Goal: Transaction & Acquisition: Book appointment/travel/reservation

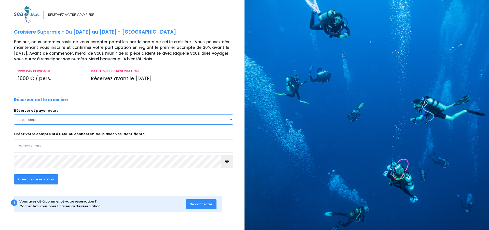
click at [26, 119] on select "1 personne" at bounding box center [123, 119] width 219 height 10
click at [30, 119] on select "1 personne" at bounding box center [123, 119] width 219 height 10
click at [20, 147] on input "email" at bounding box center [123, 145] width 219 height 13
type input "[EMAIL_ADDRESS][DOMAIN_NAME]"
click at [38, 179] on span "Créer ma réservation" at bounding box center [36, 179] width 36 height 5
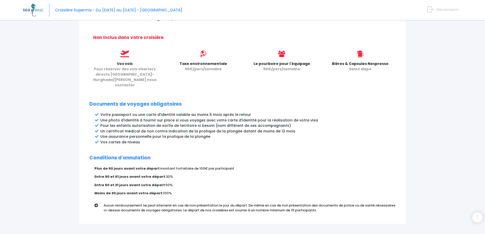
scroll to position [226, 0]
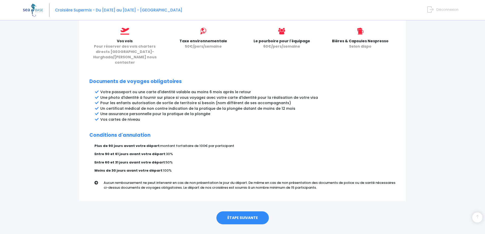
click at [245, 211] on link "ÉTAPE SUIVANTE" at bounding box center [242, 217] width 52 height 13
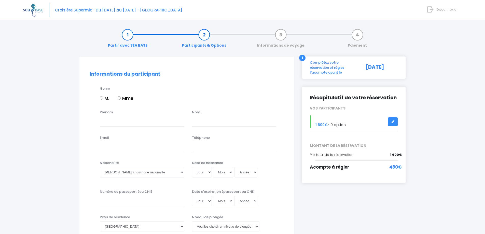
click at [102, 100] on label "M." at bounding box center [104, 98] width 9 height 7
click at [102, 99] on input "M." at bounding box center [101, 97] width 3 height 3
radio input "true"
click at [108, 116] on div "Prénom" at bounding box center [142, 118] width 92 height 17
click at [197, 119] on div "Nom" at bounding box center [234, 118] width 92 height 17
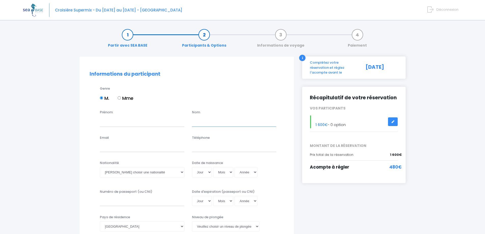
click at [197, 119] on input "text" at bounding box center [234, 121] width 84 height 10
type input "Negre"
type input "Florent"
type input "florent-negre@wanadoo.fr"
type input "0640365518"
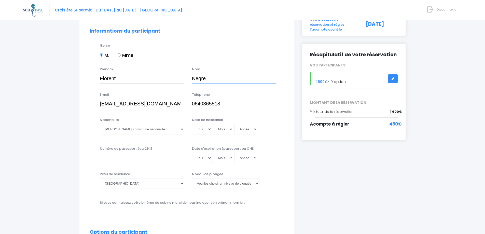
scroll to position [51, 0]
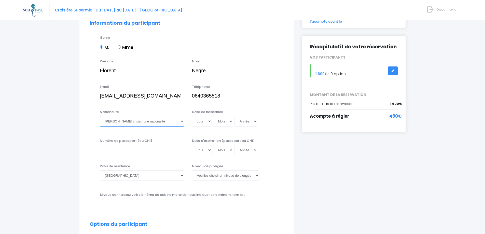
click at [181, 121] on select "Veuillez choisir une nationalité Afghane Albanaise Algerienne Allemande America…" at bounding box center [142, 121] width 84 height 10
select select "Française"
click at [100, 116] on select "Veuillez choisir une nationalité Afghane Albanaise Algerienne Allemande America…" at bounding box center [142, 121] width 84 height 10
click at [210, 121] on select "Jour 01 02 03 04 05 06 07 08 09 10 11 12 13 14 15 16 17 18 19 20 21 22 23 24 25…" at bounding box center [202, 121] width 20 height 10
select select "03"
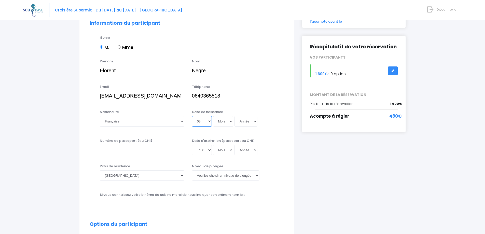
click at [192, 116] on select "Jour 01 02 03 04 05 06 07 08 09 10 11 12 13 14 15 16 17 18 19 20 21 22 23 24 25…" at bounding box center [202, 121] width 20 height 10
click at [231, 122] on select "Mois 01 02 03 04 05 06 07 08 09 10 11 12" at bounding box center [223, 121] width 20 height 10
select select "06"
click at [213, 116] on select "Mois 01 02 03 04 05 06 07 08 09 10 11 12" at bounding box center [223, 121] width 20 height 10
click at [255, 121] on select "Année 2045 2044 2043 2042 2041 2040 2039 2038 2037 2036 2035 2034 2033 2032 203…" at bounding box center [245, 121] width 23 height 10
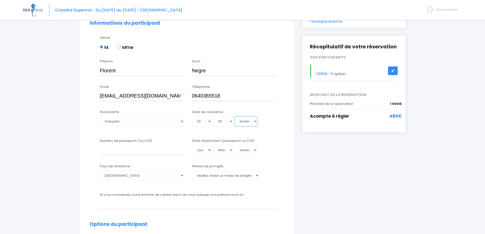
select select "1954"
click at [234, 116] on select "Année 2045 2044 2043 2042 2041 2040 2039 2038 2037 2036 2035 2034 2033 2032 203…" at bounding box center [245, 121] width 23 height 10
type input "1954-06-03"
click at [105, 144] on div "Numéro de passeport (ou CNI)" at bounding box center [142, 146] width 92 height 17
click at [141, 146] on input "Numéro de passeport (ou CNI)" at bounding box center [142, 150] width 84 height 10
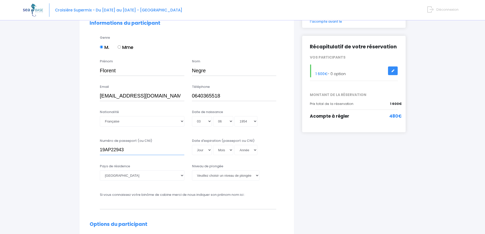
type input "19AP22943"
click at [209, 149] on select "Jour 01 02 03 04 05 06 07 08 09 10 11 12 13 14 15 16 17 18 19 20 21 22 23 24 25…" at bounding box center [202, 150] width 20 height 10
select select "21"
click at [192, 145] on select "Jour 01 02 03 04 05 06 07 08 09 10 11 12 13 14 15 16 17 18 19 20 21 22 23 24 25…" at bounding box center [202, 150] width 20 height 10
click at [230, 150] on select "Mois 01 02 03 04 05 06 07 08 09 10 11 12" at bounding box center [223, 150] width 20 height 10
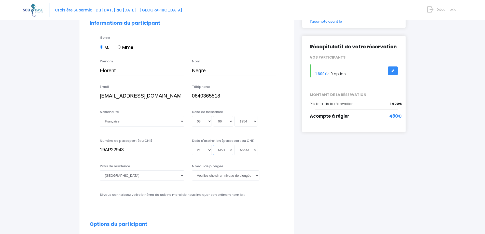
select select "02"
click at [213, 145] on select "Mois 01 02 03 04 05 06 07 08 09 10 11 12" at bounding box center [223, 150] width 20 height 10
click at [256, 150] on select "Année 2045 2044 2043 2042 2041 2040 2039 2038 2037 2036 2035 2034 2033 2032 203…" at bounding box center [245, 150] width 23 height 10
select select "2029"
click at [234, 145] on select "Année 2045 2044 2043 2042 2041 2040 2039 2038 2037 2036 2035 2034 2033 2032 203…" at bounding box center [245, 150] width 23 height 10
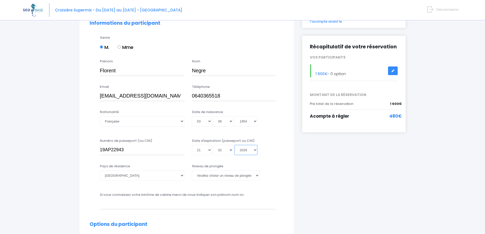
type input "2029-02-21"
click at [256, 176] on select "Veuillez choisir un niveau de plongée Non plongeur Junior OW diver Adventure OW…" at bounding box center [225, 175] width 67 height 10
select select "N2"
click at [192, 170] on select "Veuillez choisir un niveau de plongée Non plongeur Junior OW diver Adventure OW…" at bounding box center [225, 175] width 67 height 10
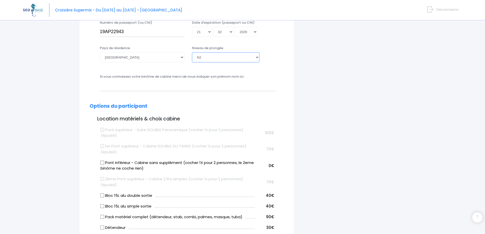
scroll to position [178, 0]
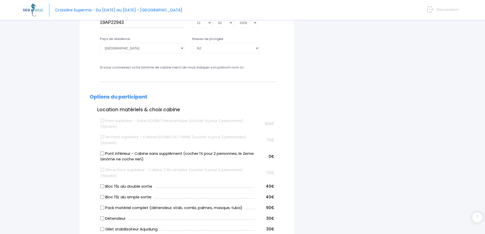
click at [102, 122] on label "Pont supérieur - Suite DOUBLE Panoramique (cocher 1x pour 2 personnes) (épuisé)" at bounding box center [178, 123] width 154 height 11
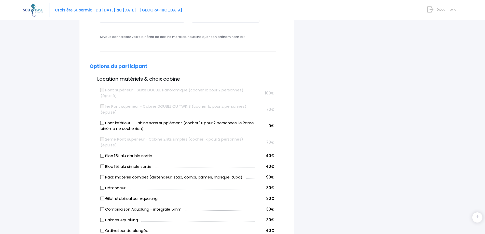
scroll to position [229, 0]
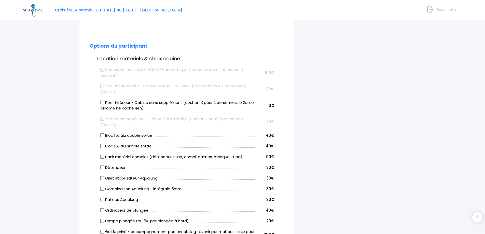
click at [104, 135] on input "Bloc 15L alu double sortie" at bounding box center [102, 135] width 4 height 4
checkbox input "true"
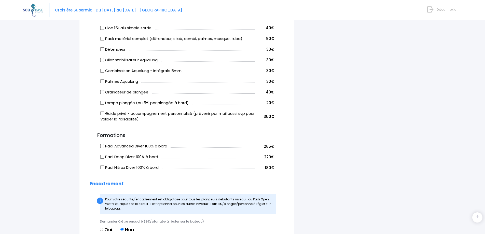
scroll to position [356, 0]
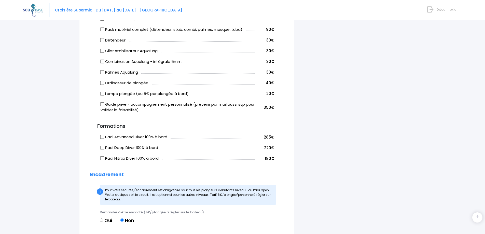
click at [102, 219] on input "Oui" at bounding box center [101, 219] width 3 height 3
radio input "true"
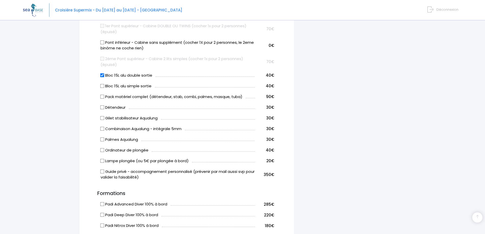
scroll to position [280, 0]
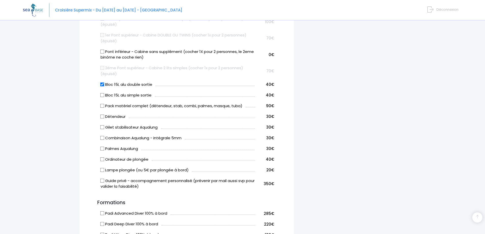
click at [102, 84] on input "Bloc 15L alu double sortie" at bounding box center [102, 84] width 4 height 4
checkbox input "false"
click at [102, 96] on input "Bloc 15L alu simple sortie" at bounding box center [102, 95] width 4 height 4
checkbox input "true"
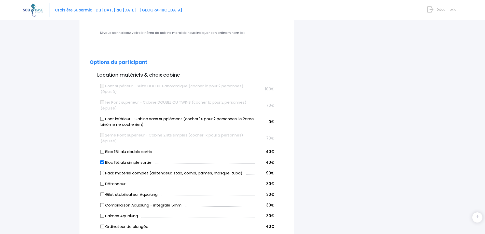
scroll to position [204, 0]
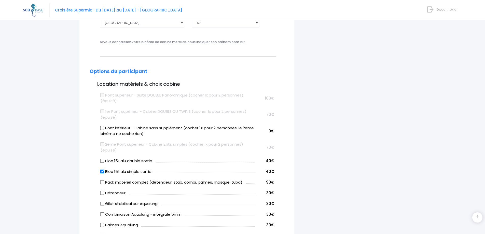
click at [103, 128] on input "Pont inférieur - Cabine sans supplément (cocher 1X pour 2 personnes, le 2eme bi…" at bounding box center [102, 128] width 4 height 4
checkbox input "true"
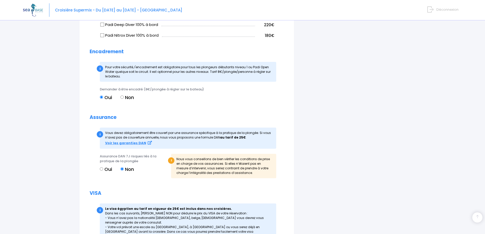
scroll to position [483, 0]
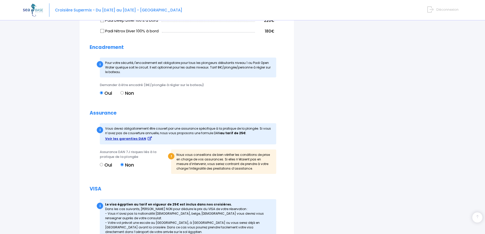
click at [128, 139] on strong "Voir les garanties DAN" at bounding box center [125, 138] width 41 height 5
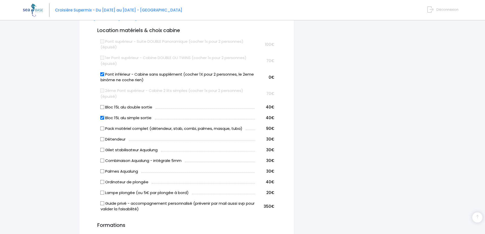
scroll to position [232, 0]
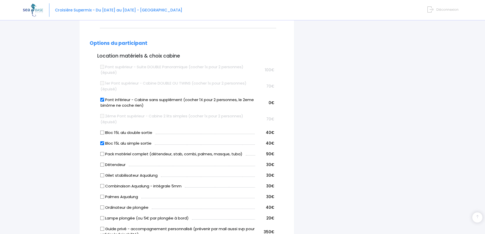
click at [104, 118] on label "2ème Pont supérieur - Cabine 2 lits simples (cocher 1x pour 2 personnes) (épuis…" at bounding box center [178, 118] width 154 height 11
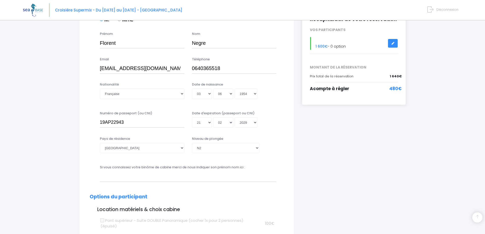
scroll to position [79, 0]
click at [257, 147] on select "Veuillez choisir un niveau de plongée Non plongeur Junior OW diver Adventure OW…" at bounding box center [225, 147] width 67 height 10
click at [256, 147] on select "Veuillez choisir un niveau de plongée Non plongeur Junior OW diver Adventure OW…" at bounding box center [225, 147] width 67 height 10
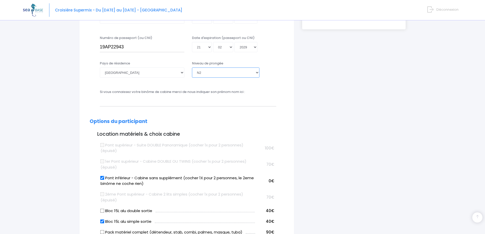
scroll to position [155, 0]
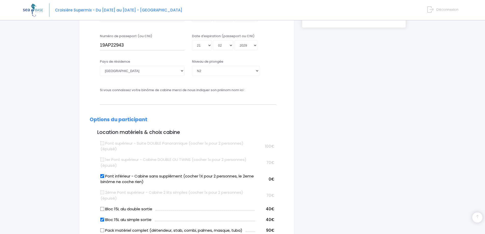
click at [251, 92] on div "Si vous connaissez votre binôme de cabine merci de nous indiquer son prénom nom…" at bounding box center [188, 96] width 184 height 17
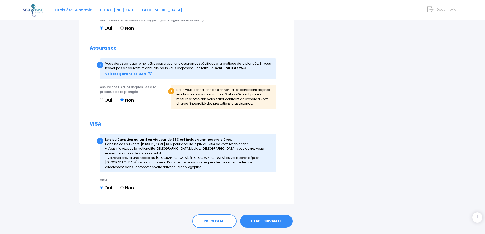
scroll to position [563, 0]
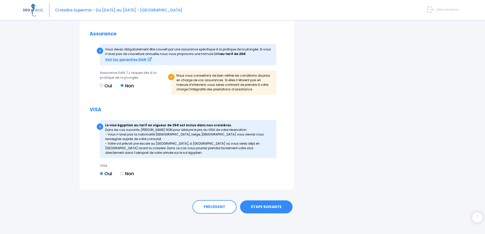
click at [268, 205] on link "ÉTAPE SUIVANTE" at bounding box center [266, 206] width 52 height 13
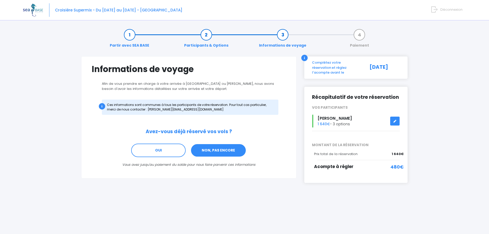
click at [214, 152] on link "NON, PAS ENCORE" at bounding box center [218, 151] width 56 height 14
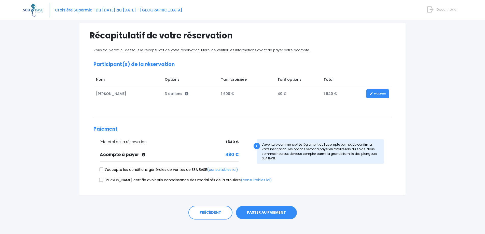
scroll to position [39, 0]
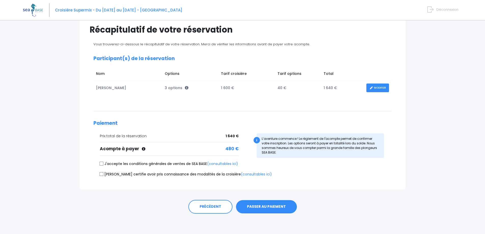
click at [101, 163] on input "J'accepte les conditions générales de ventes de SEA BASE (consultables ici)" at bounding box center [101, 164] width 4 height 4
checkbox input "true"
click at [102, 174] on input "[PERSON_NAME] certifie avoir pris connaissance des modalités de la croisière (c…" at bounding box center [101, 174] width 4 height 4
checkbox input "true"
click at [241, 174] on link "(consultables ici)" at bounding box center [256, 173] width 31 height 5
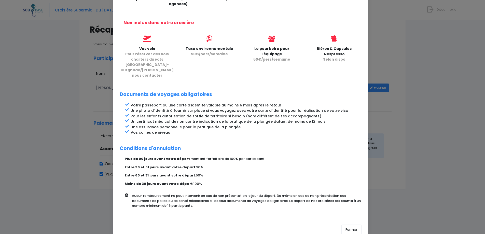
scroll to position [179, 0]
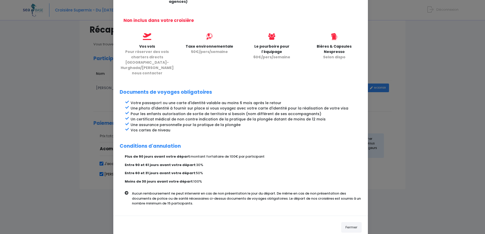
click at [347, 222] on button "Fermer" at bounding box center [351, 227] width 20 height 10
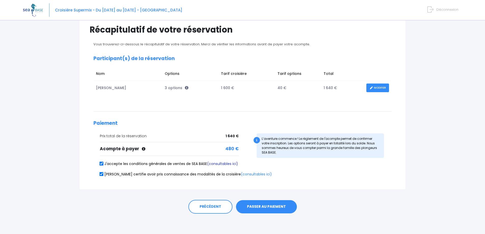
click at [222, 164] on link "(consultables ici)" at bounding box center [222, 163] width 31 height 5
click at [241, 173] on link "(consultables ici)" at bounding box center [256, 173] width 31 height 5
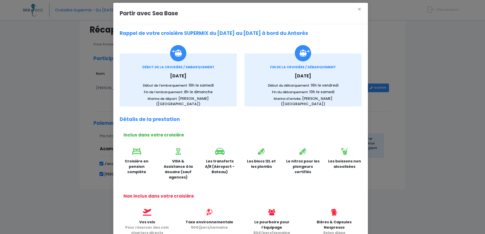
scroll to position [0, 0]
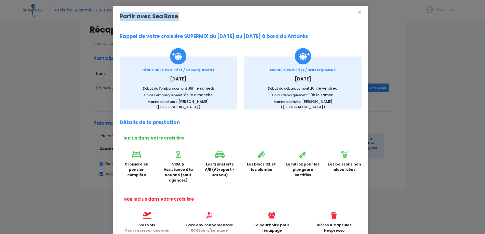
drag, startPoint x: 114, startPoint y: 15, endPoint x: 346, endPoint y: 25, distance: 232.3
click at [346, 25] on div "Partir avec Sea Base ×" at bounding box center [240, 16] width 254 height 21
click at [134, 22] on div "Partir avec Sea Base ×" at bounding box center [240, 16] width 254 height 21
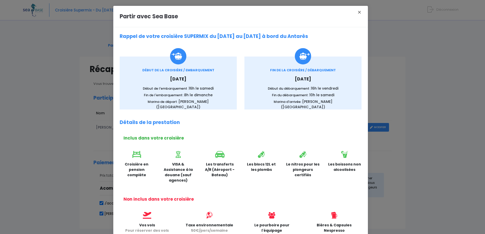
click at [358, 11] on button "×" at bounding box center [359, 12] width 11 height 7
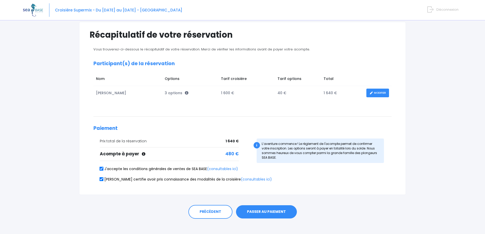
scroll to position [39, 0]
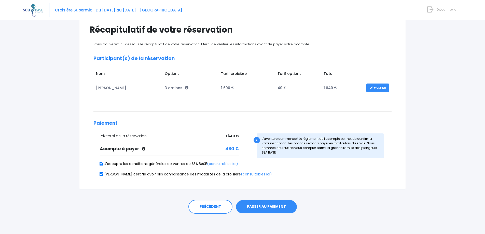
click at [271, 207] on button "PASSER AU PAIEMENT" at bounding box center [266, 206] width 61 height 13
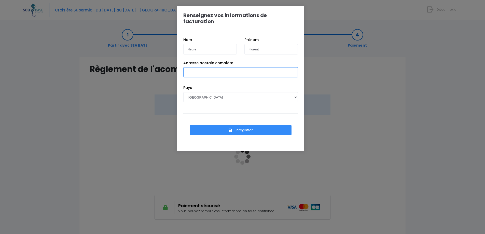
click at [195, 67] on input "Adresse postale complète" at bounding box center [240, 72] width 114 height 10
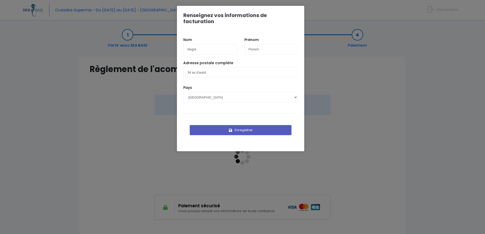
drag, startPoint x: 250, startPoint y: 123, endPoint x: 170, endPoint y: 111, distance: 80.1
click at [150, 120] on div "Renseignez vos informations de facturation Nom Negre Prénom Florent 34 av d'aul…" at bounding box center [242, 117] width 485 height 234
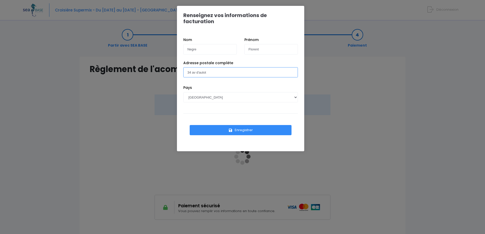
click at [207, 67] on input "34 av d'aulot" at bounding box center [240, 72] width 114 height 10
click at [210, 67] on input "34 av d'aulot" at bounding box center [240, 72] width 114 height 10
drag, startPoint x: 256, startPoint y: 68, endPoint x: 245, endPoint y: 69, distance: 11.5
click at [256, 68] on input "34 av d'aulot 09200 [GEOGRAPHIC_DATA]" at bounding box center [240, 72] width 114 height 10
click at [227, 67] on input "34 av d'aulot 09200 [GEOGRAPHIC_DATA]" at bounding box center [240, 72] width 114 height 10
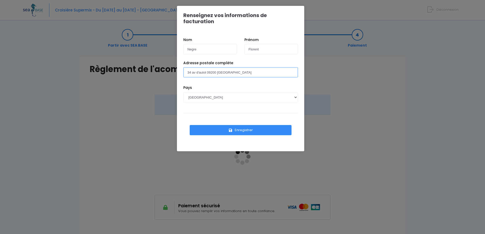
click at [226, 67] on input "34 av d'aulot 09200 [GEOGRAPHIC_DATA]" at bounding box center [240, 72] width 114 height 10
type input "34 av d'aulot 09200 [GEOGRAPHIC_DATA]"
click at [249, 125] on button "Enregistrer" at bounding box center [241, 130] width 102 height 10
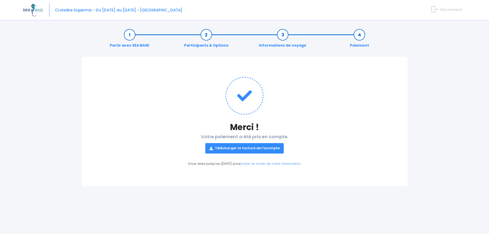
click at [250, 146] on link "Télécharger la facture de l'acompte" at bounding box center [244, 148] width 78 height 10
